Goal: Information Seeking & Learning: Find specific fact

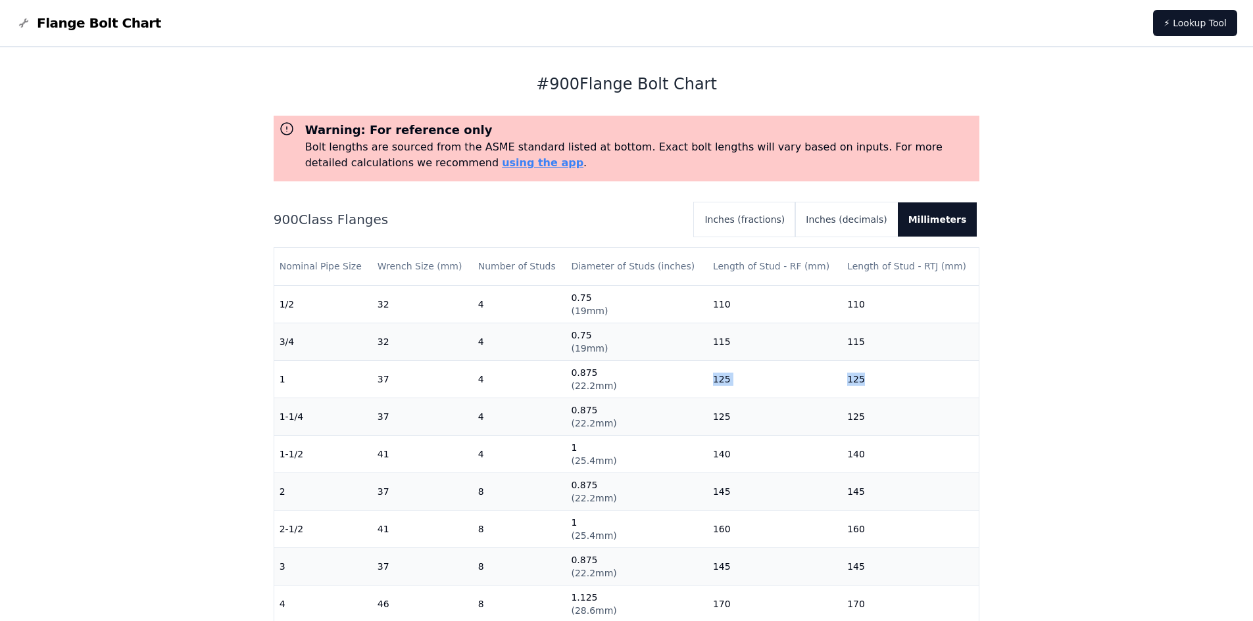
drag, startPoint x: 544, startPoint y: 82, endPoint x: 734, endPoint y: 80, distance: 190.7
click at [734, 80] on h1 "# 900 Flange Bolt Chart" at bounding box center [627, 84] width 706 height 21
drag, startPoint x: 837, startPoint y: 266, endPoint x: 943, endPoint y: 270, distance: 106.0
click at [943, 270] on th "Length of Stud - RTJ (mm)" at bounding box center [910, 266] width 137 height 37
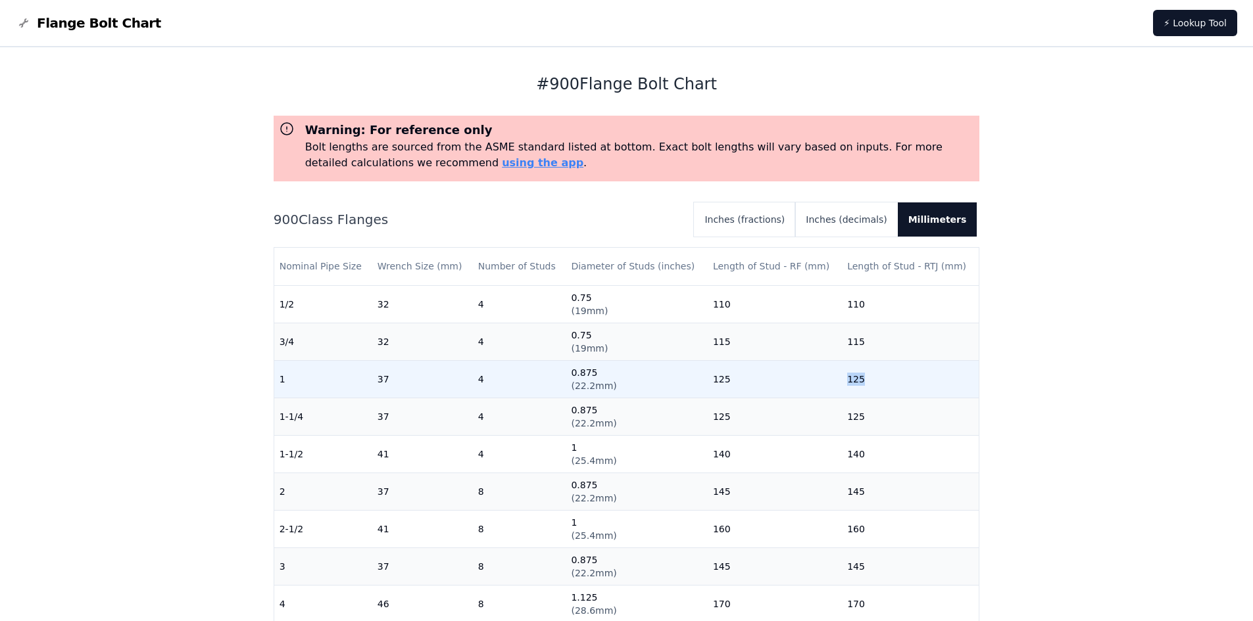
drag, startPoint x: 857, startPoint y: 378, endPoint x: 836, endPoint y: 378, distance: 21.7
click at [842, 378] on td "125" at bounding box center [910, 378] width 137 height 37
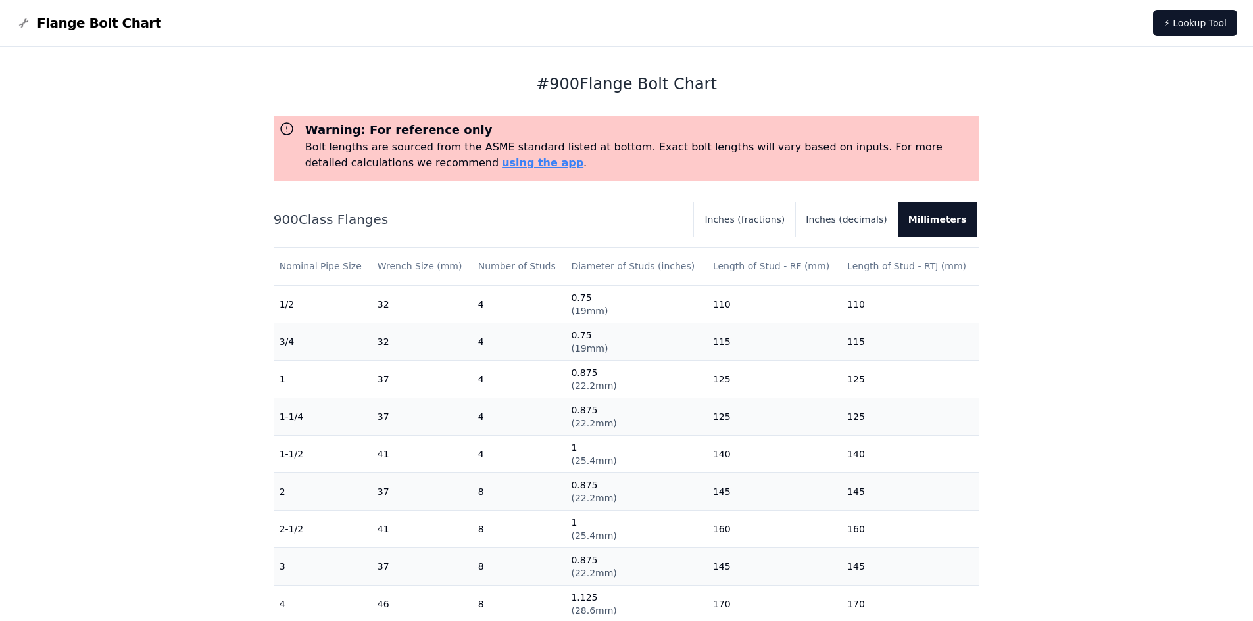
scroll to position [133, 0]
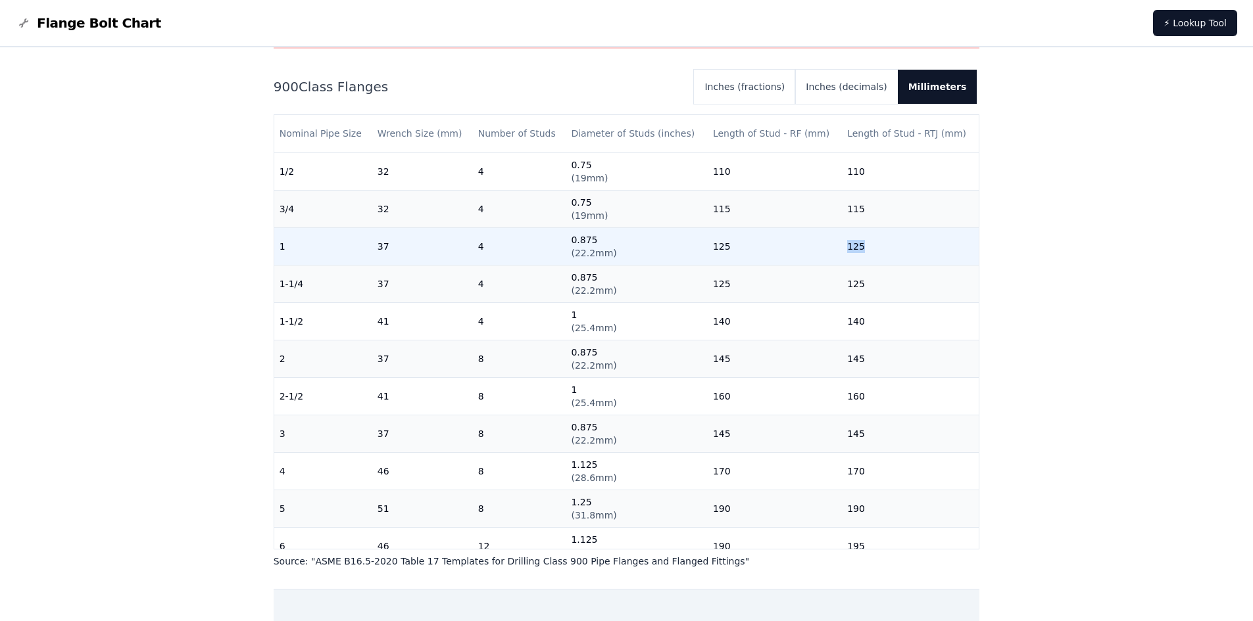
drag, startPoint x: 835, startPoint y: 245, endPoint x: 859, endPoint y: 246, distance: 23.7
click at [859, 246] on td "125" at bounding box center [910, 246] width 137 height 37
